Goal: Use online tool/utility: Utilize a website feature to perform a specific function

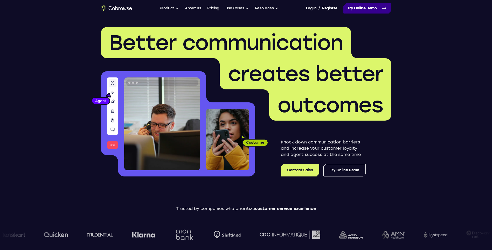
click at [372, 11] on link "Try Online Demo" at bounding box center [368, 8] width 48 height 10
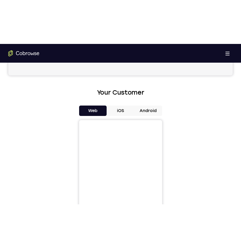
scroll to position [260, 0]
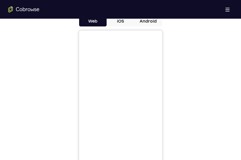
click at [149, 22] on button "Android" at bounding box center [148, 21] width 28 height 10
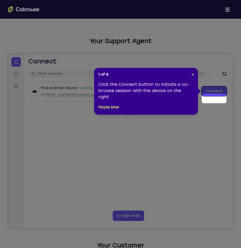
scroll to position [0, 0]
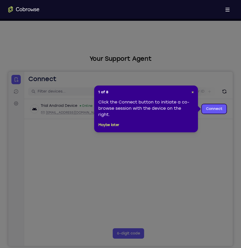
click at [192, 95] on div "1 of 8 × Click the Connect button to initiate a co-browse session with the devi…" at bounding box center [146, 108] width 104 height 47
click at [192, 91] on span "×" at bounding box center [193, 92] width 2 height 4
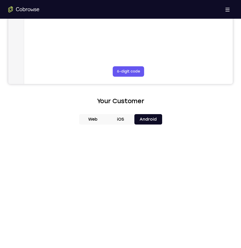
scroll to position [260, 0]
